Goal: Book appointment/travel/reservation

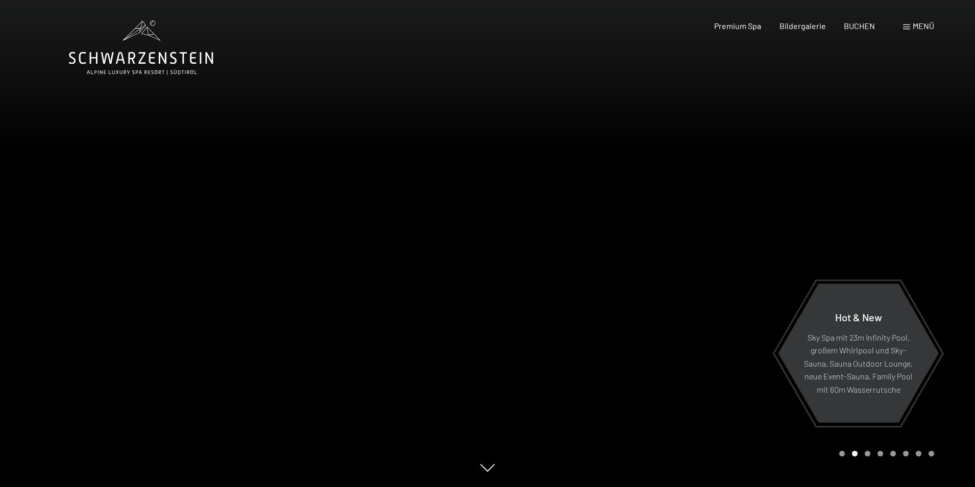
click at [869, 28] on span "BUCHEN" at bounding box center [859, 26] width 31 height 10
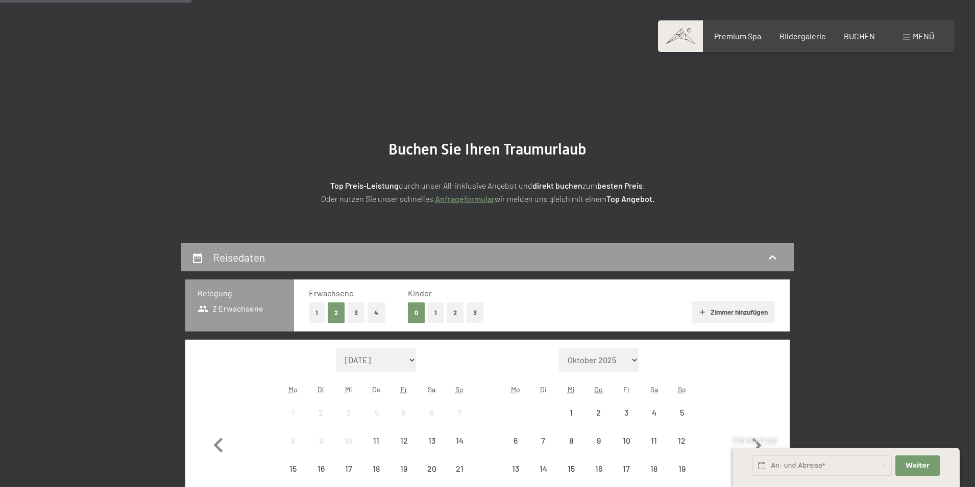
scroll to position [255, 0]
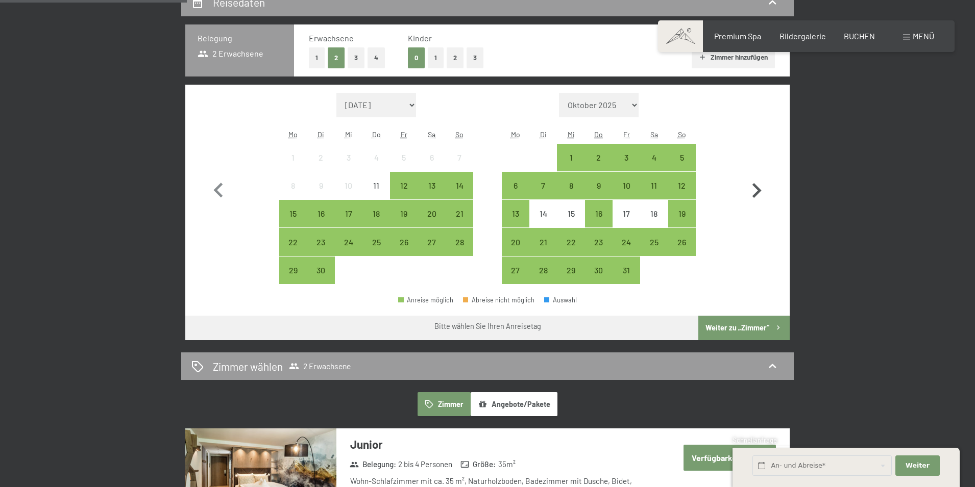
click at [759, 189] on icon "button" at bounding box center [756, 190] width 9 height 15
select select "2025-10-01"
select select "2025-11-01"
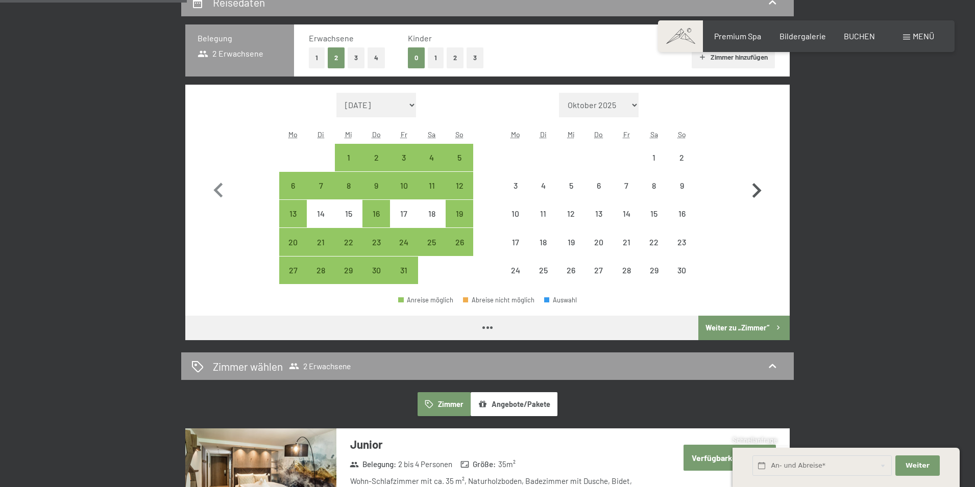
select select "2025-10-01"
select select "2025-11-01"
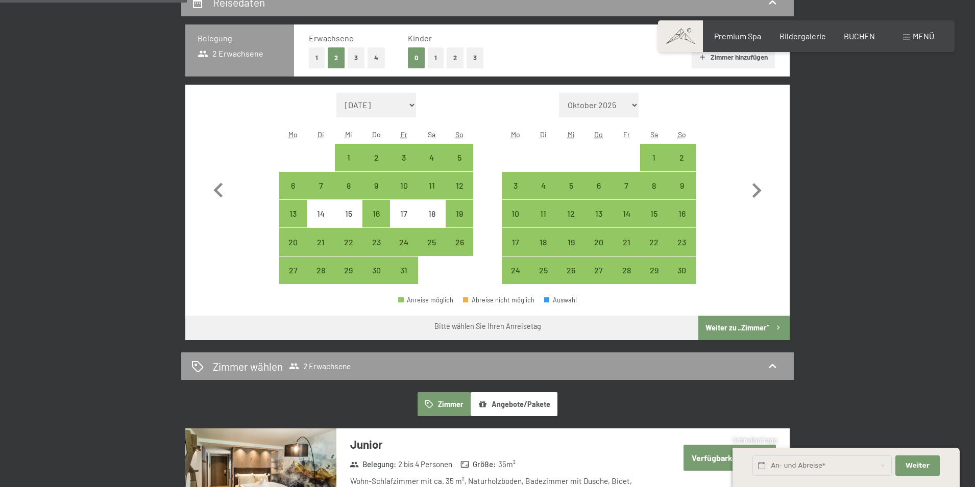
click at [317, 61] on button "1" at bounding box center [317, 57] width 16 height 21
select select "2025-10-01"
select select "2025-11-01"
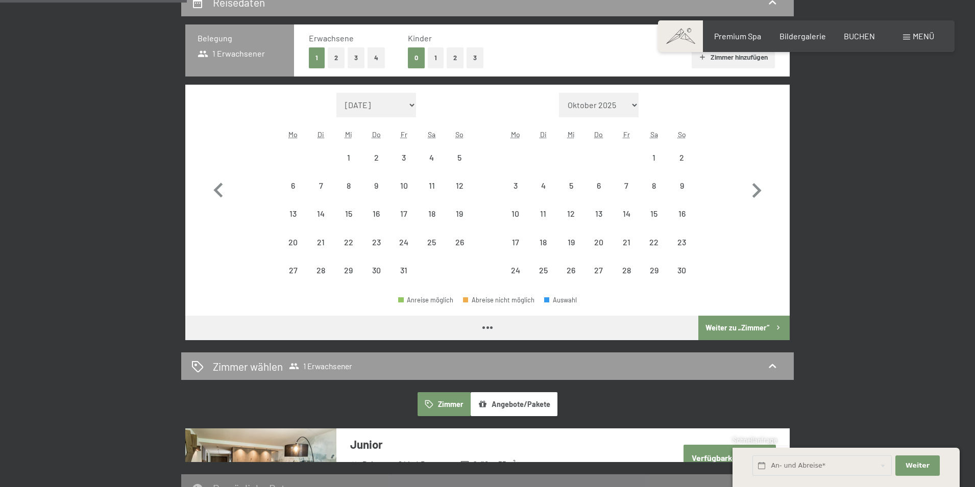
select select "2025-10-01"
select select "2025-11-01"
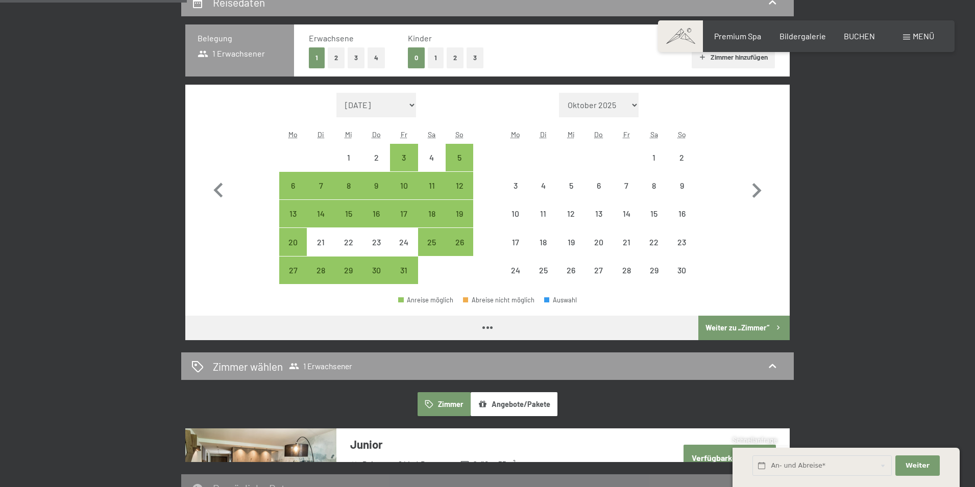
select select "2025-10-01"
select select "2025-11-01"
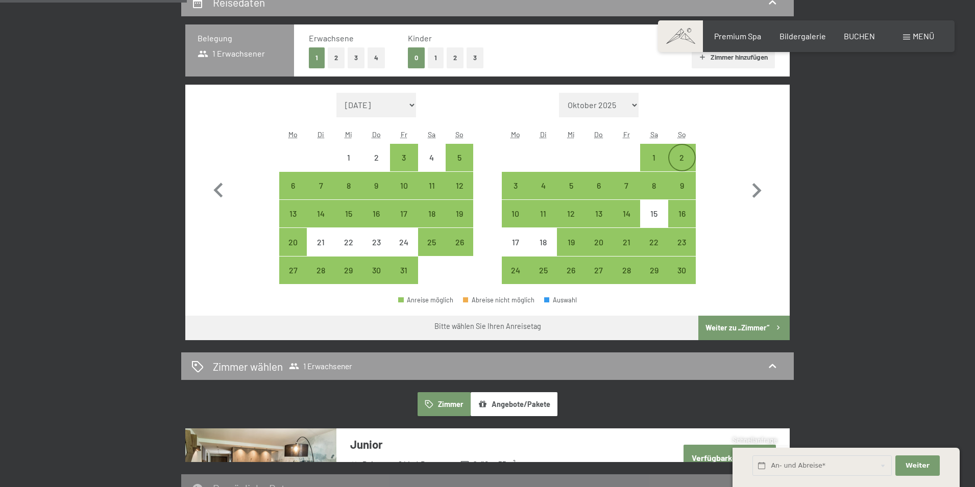
click at [691, 160] on div "2" at bounding box center [682, 167] width 26 height 26
select select "2025-10-01"
select select "2025-11-01"
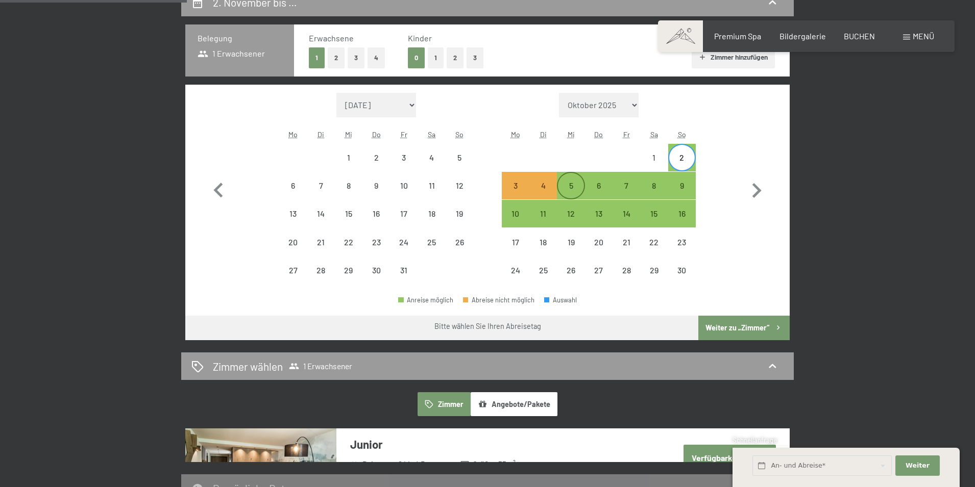
click at [567, 184] on div "5" at bounding box center [571, 195] width 26 height 26
select select "2025-10-01"
select select "2025-11-01"
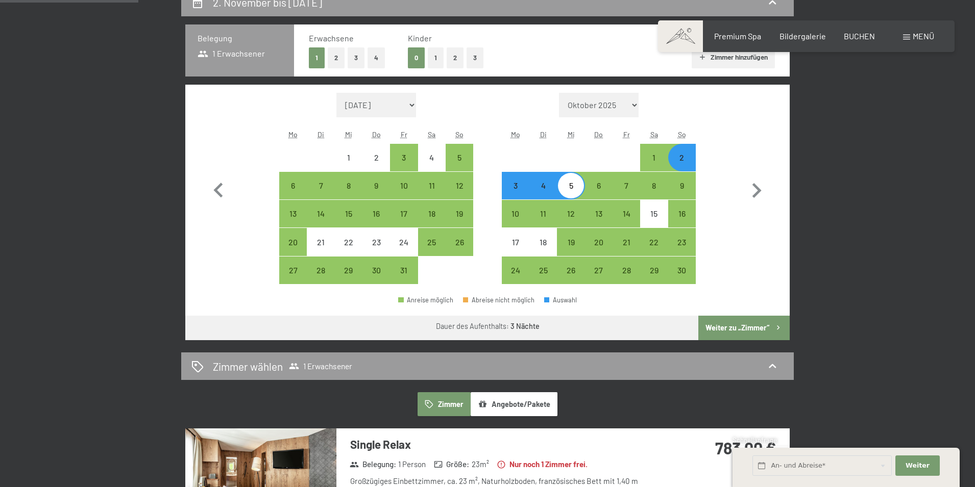
click at [334, 58] on button "2" at bounding box center [336, 57] width 17 height 21
select select "2025-10-01"
select select "2025-11-01"
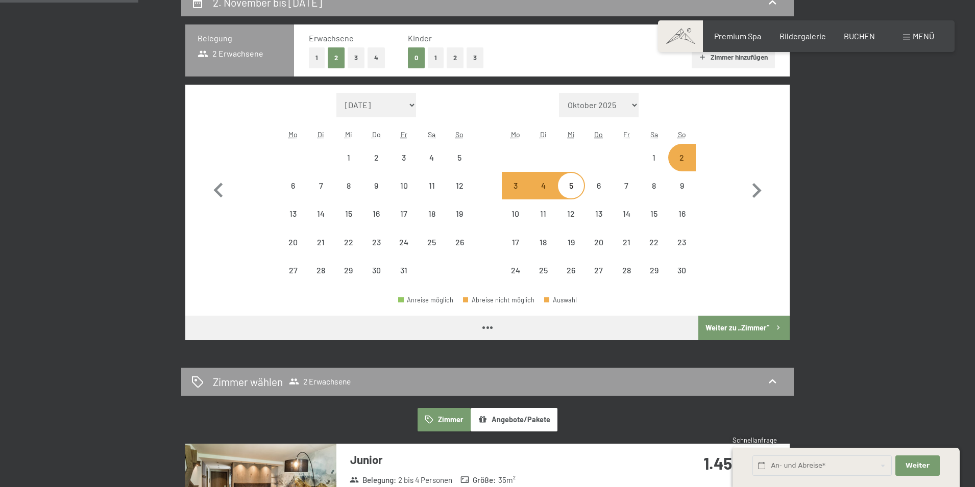
select select "2025-10-01"
select select "2025-11-01"
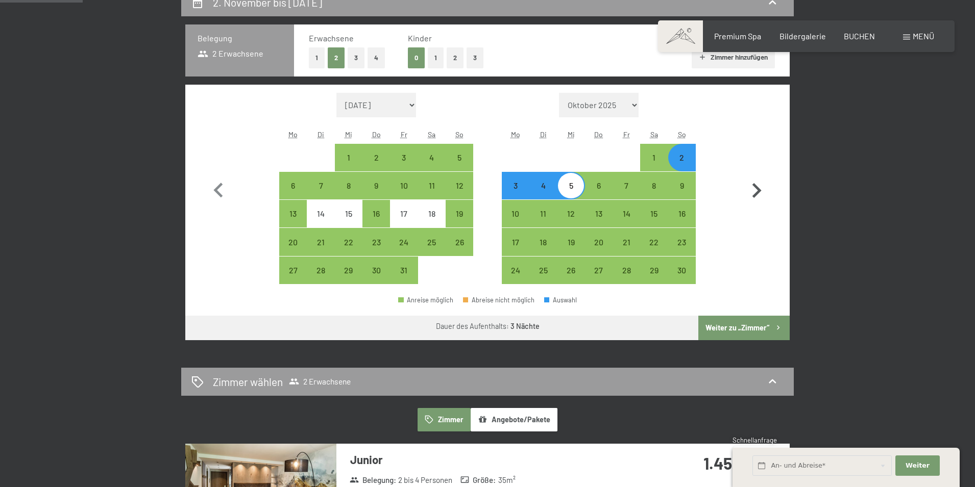
click at [753, 195] on icon "button" at bounding box center [756, 190] width 9 height 15
select select "2025-11-01"
select select "2025-12-01"
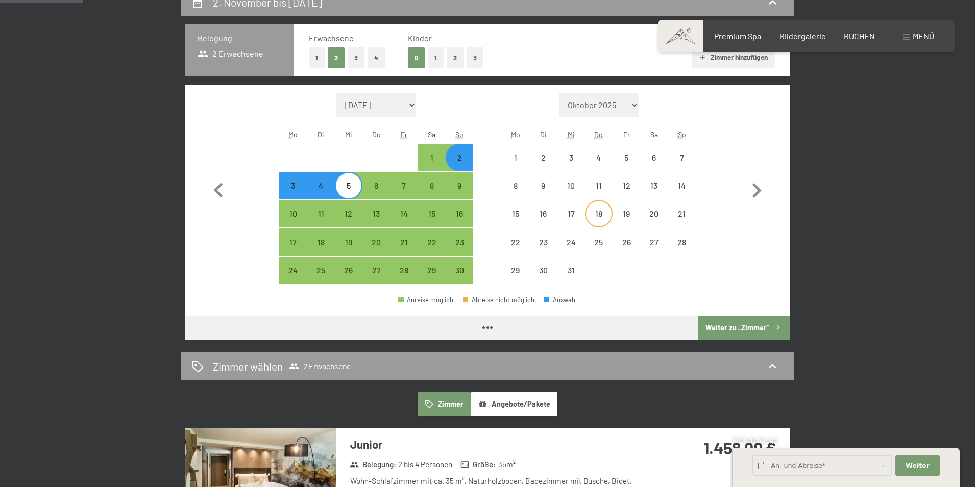
select select "2025-11-01"
select select "2025-12-01"
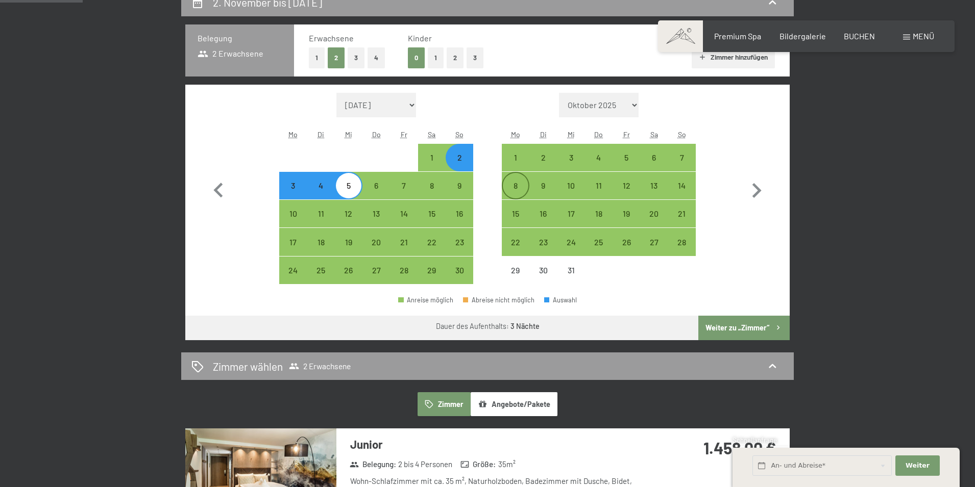
click at [516, 192] on div "8" at bounding box center [516, 195] width 26 height 26
select select "2025-11-01"
select select "2025-12-01"
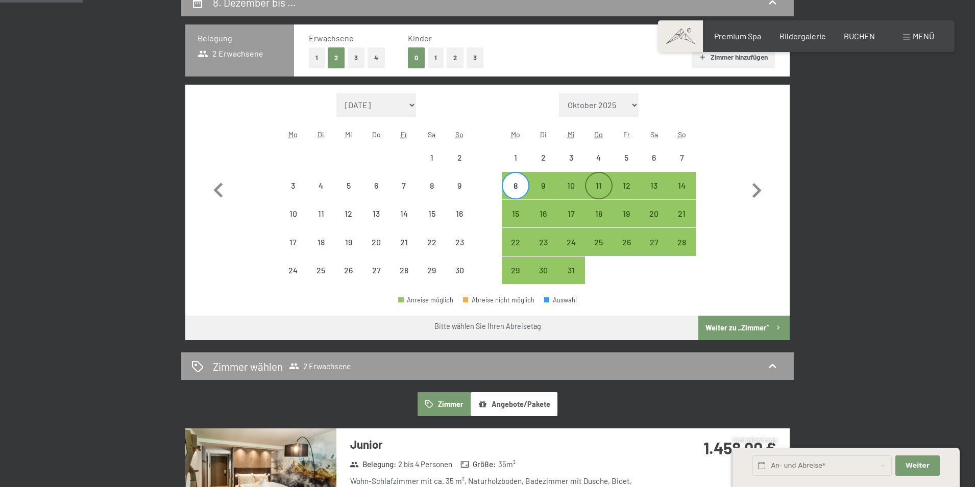
click at [598, 191] on div "11" at bounding box center [599, 195] width 26 height 26
select select "2025-11-01"
select select "2025-12-01"
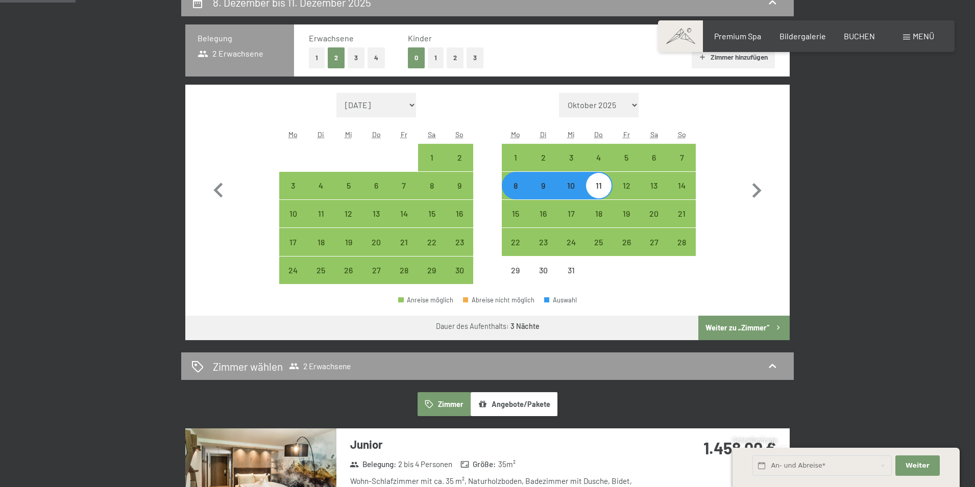
click at [317, 60] on button "1" at bounding box center [317, 57] width 16 height 21
select select "2025-11-01"
select select "2025-12-01"
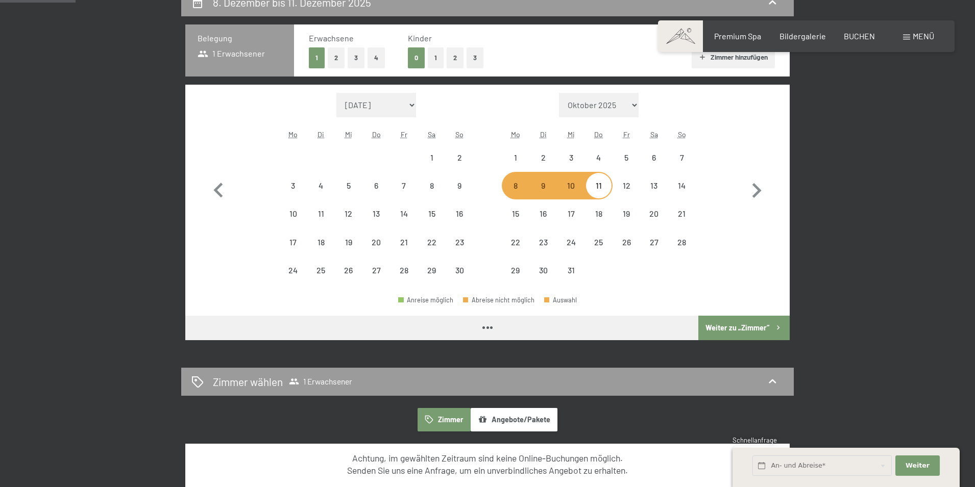
select select "2025-11-01"
select select "2025-12-01"
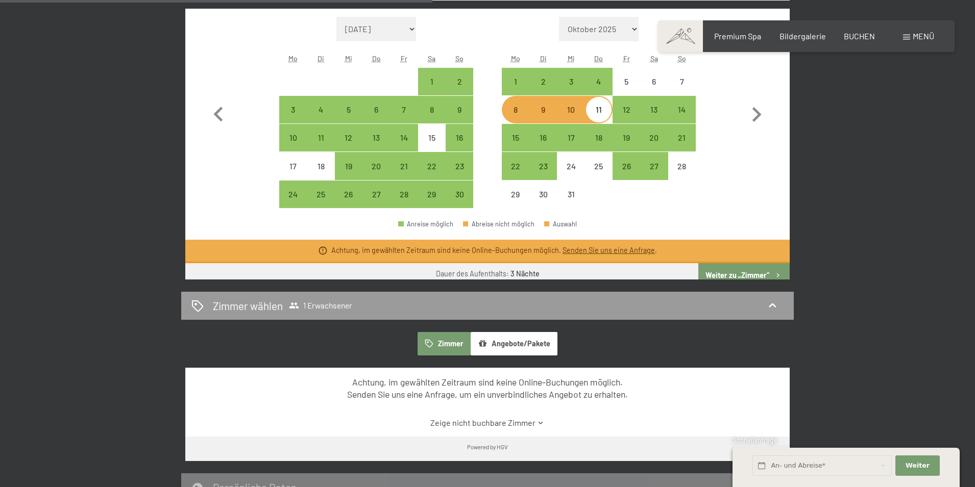
scroll to position [306, 0]
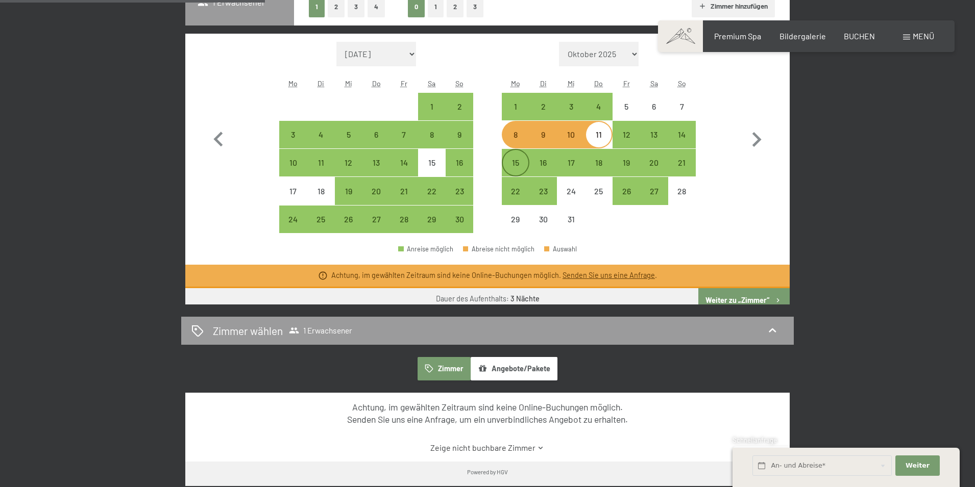
click at [513, 164] on div "15" at bounding box center [516, 172] width 26 height 26
select select "2025-11-01"
select select "2025-12-01"
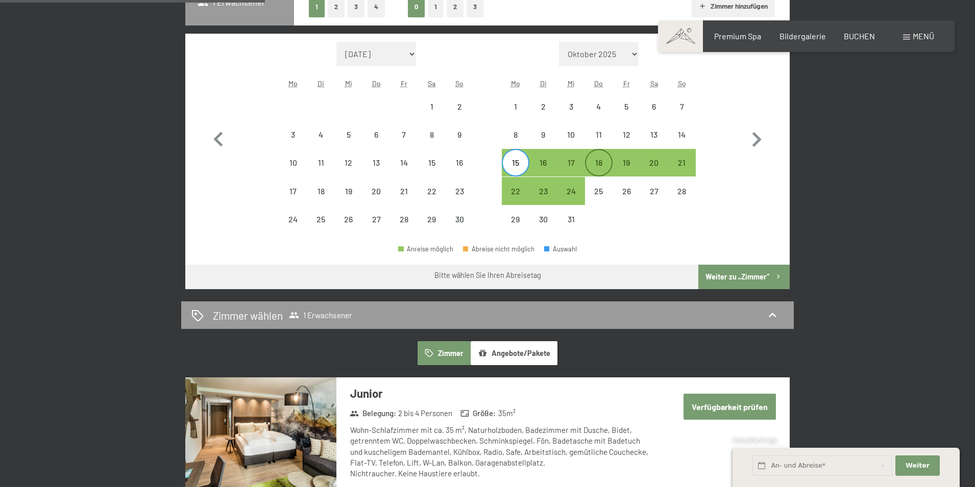
click at [598, 169] on div "18" at bounding box center [599, 172] width 26 height 26
select select "2025-11-01"
select select "2025-12-01"
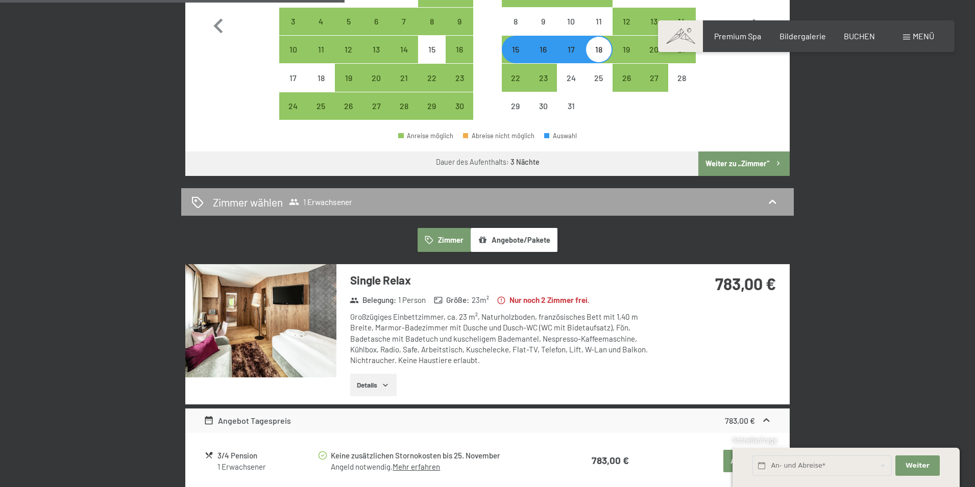
scroll to position [204, 0]
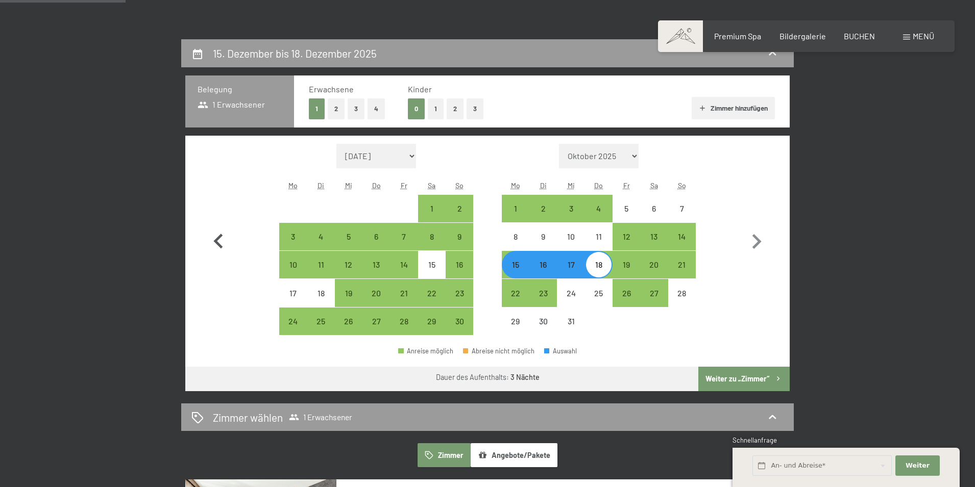
click at [218, 242] on icon "button" at bounding box center [219, 242] width 30 height 30
select select "2025-10-01"
select select "2025-11-01"
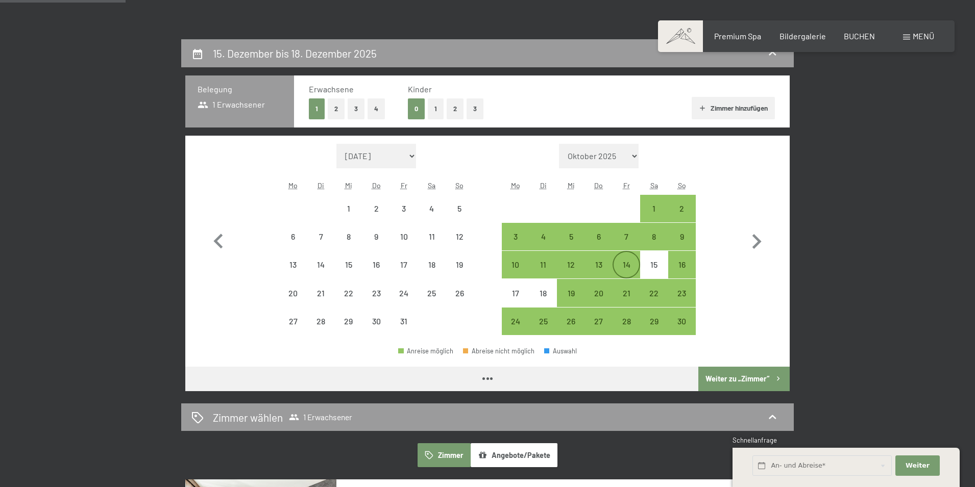
select select "2025-10-01"
select select "2025-11-01"
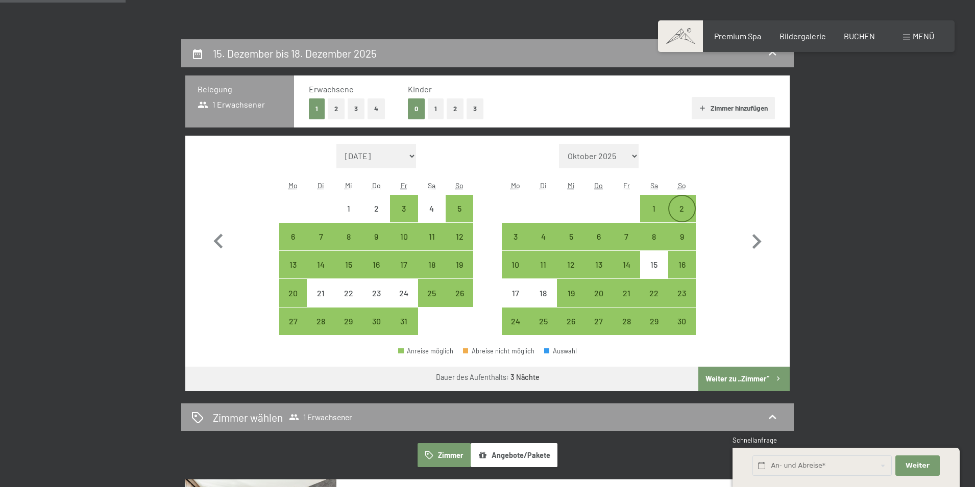
click at [684, 210] on div "2" at bounding box center [682, 218] width 26 height 26
select select "2025-10-01"
select select "2025-11-01"
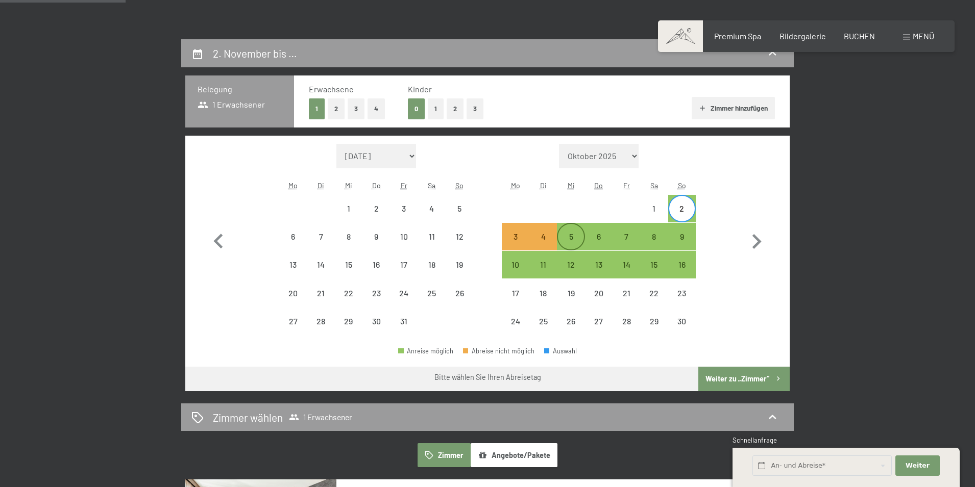
click at [571, 243] on div "5" at bounding box center [571, 246] width 26 height 26
select select "2025-10-01"
select select "2025-11-01"
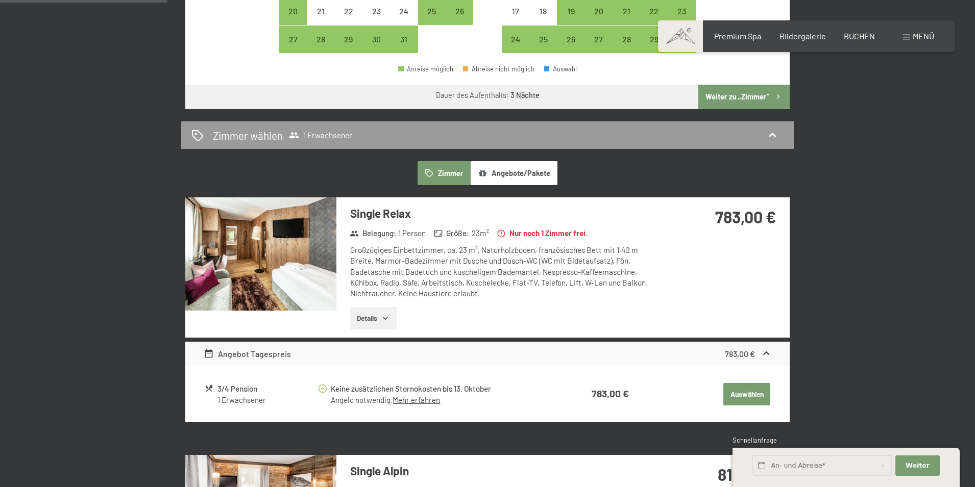
scroll to position [306, 0]
